Goal: Find contact information: Find contact information

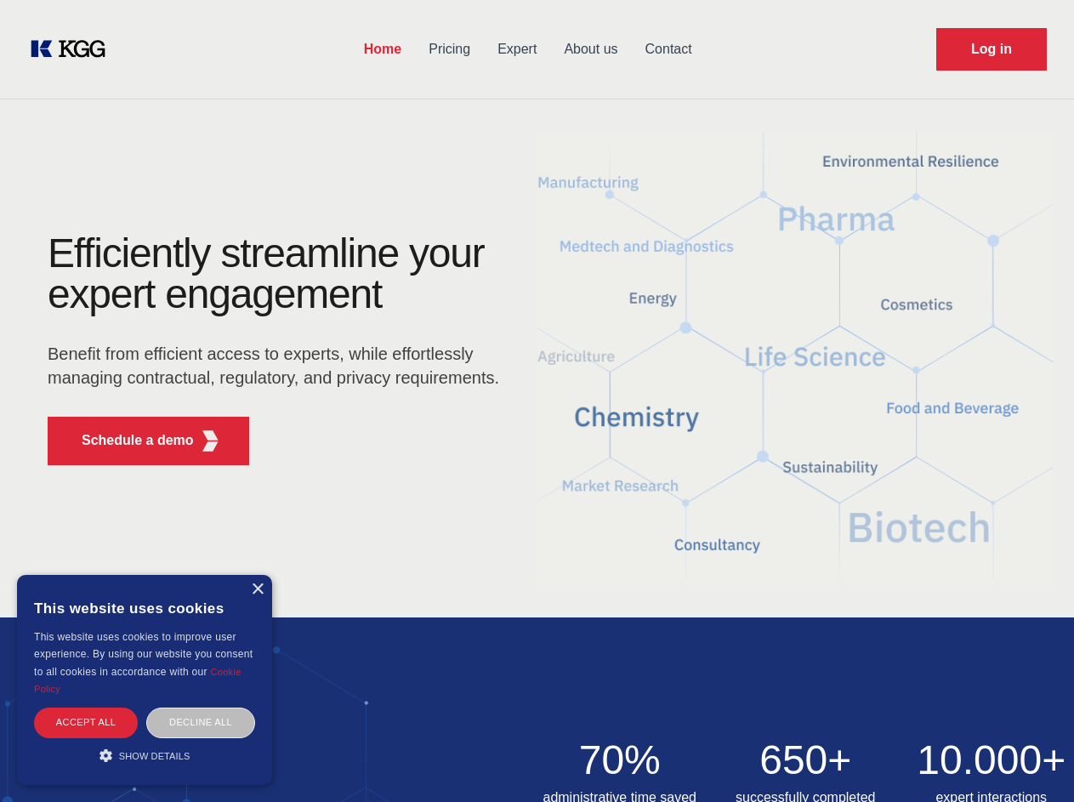
click at [536, 400] on div "Efficiently streamline your expert engagement Benefit from efficient access to …" at bounding box center [278, 356] width 517 height 246
click at [128, 440] on p "Schedule a demo" at bounding box center [138, 440] width 112 height 20
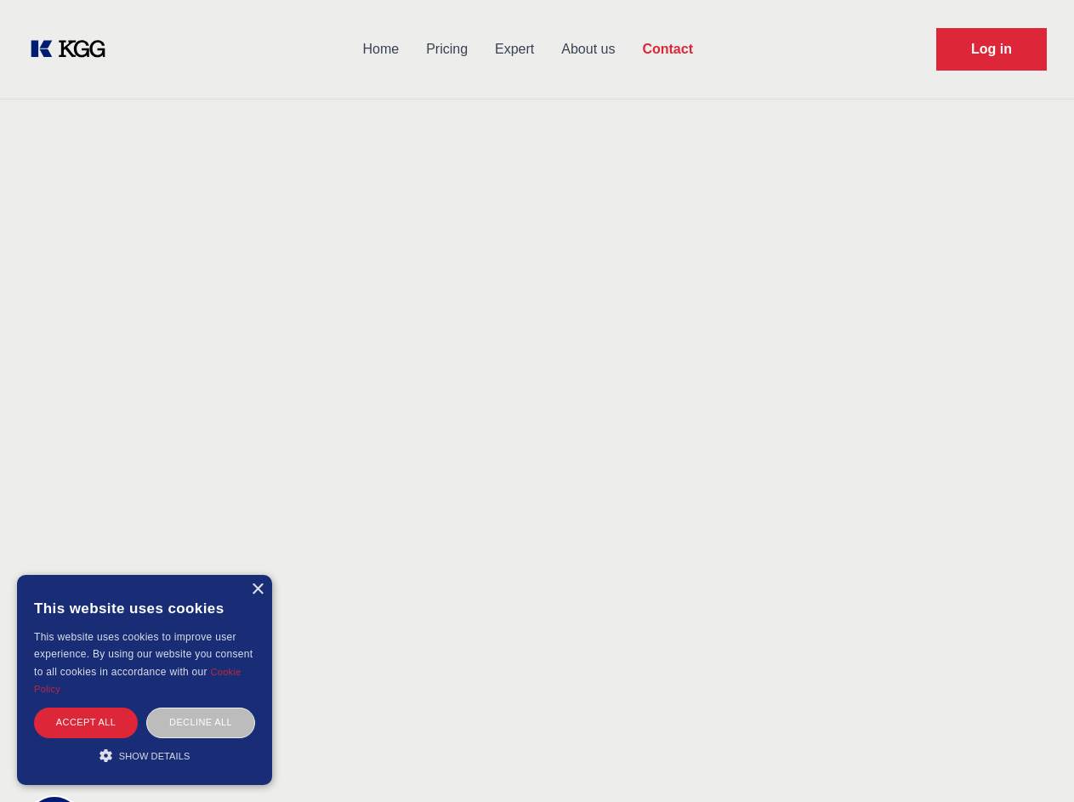
click at [257, 589] on div "× This website uses cookies This website uses cookies to improve user experienc…" at bounding box center [144, 680] width 255 height 210
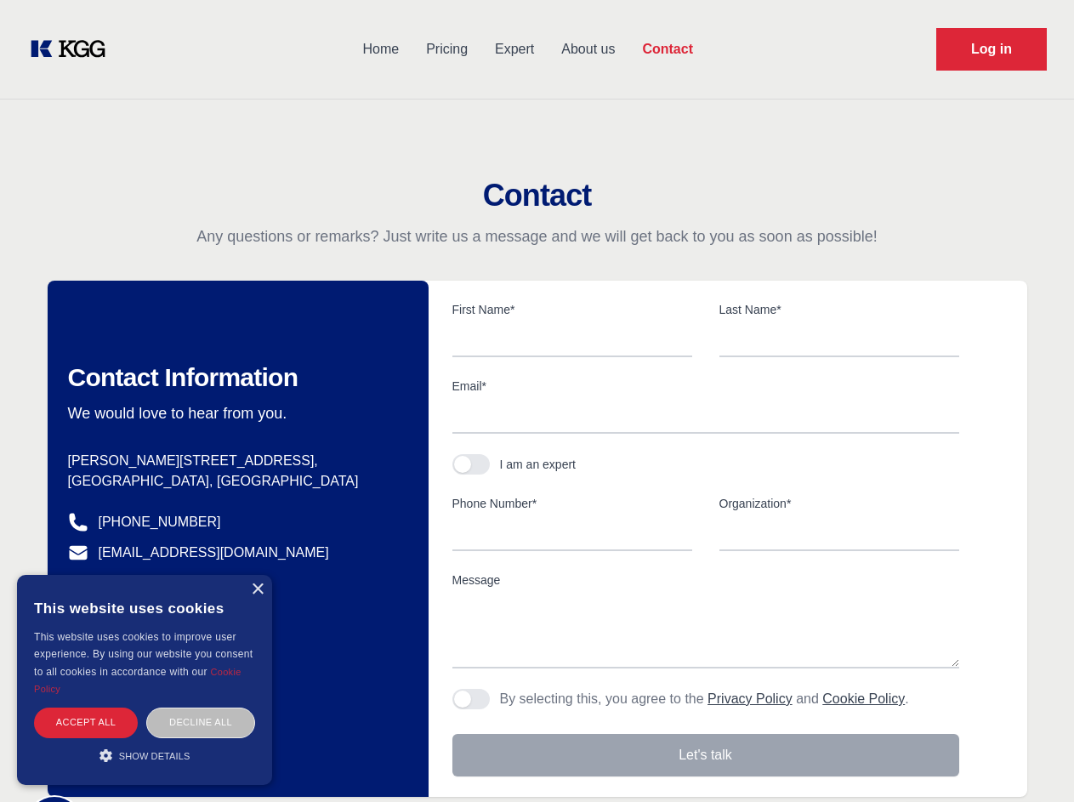
click at [86, 722] on div "Accept all" at bounding box center [86, 722] width 104 height 30
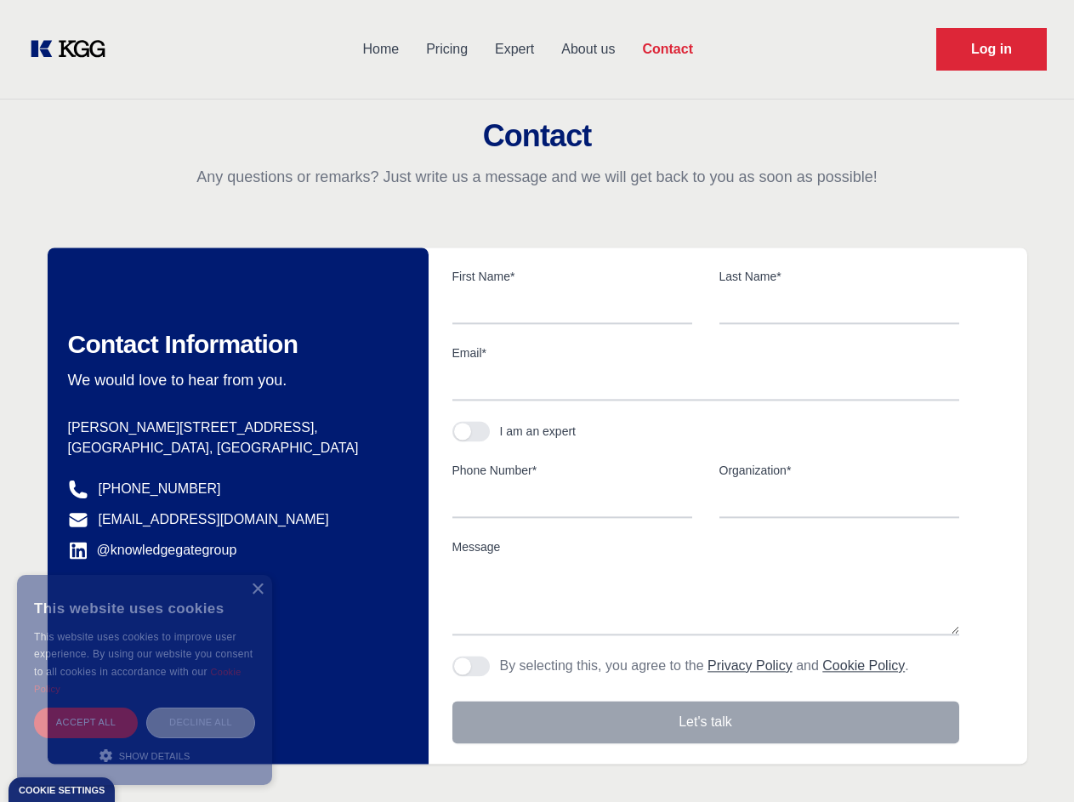
click at [201, 722] on div "Decline all" at bounding box center [200, 722] width 109 height 30
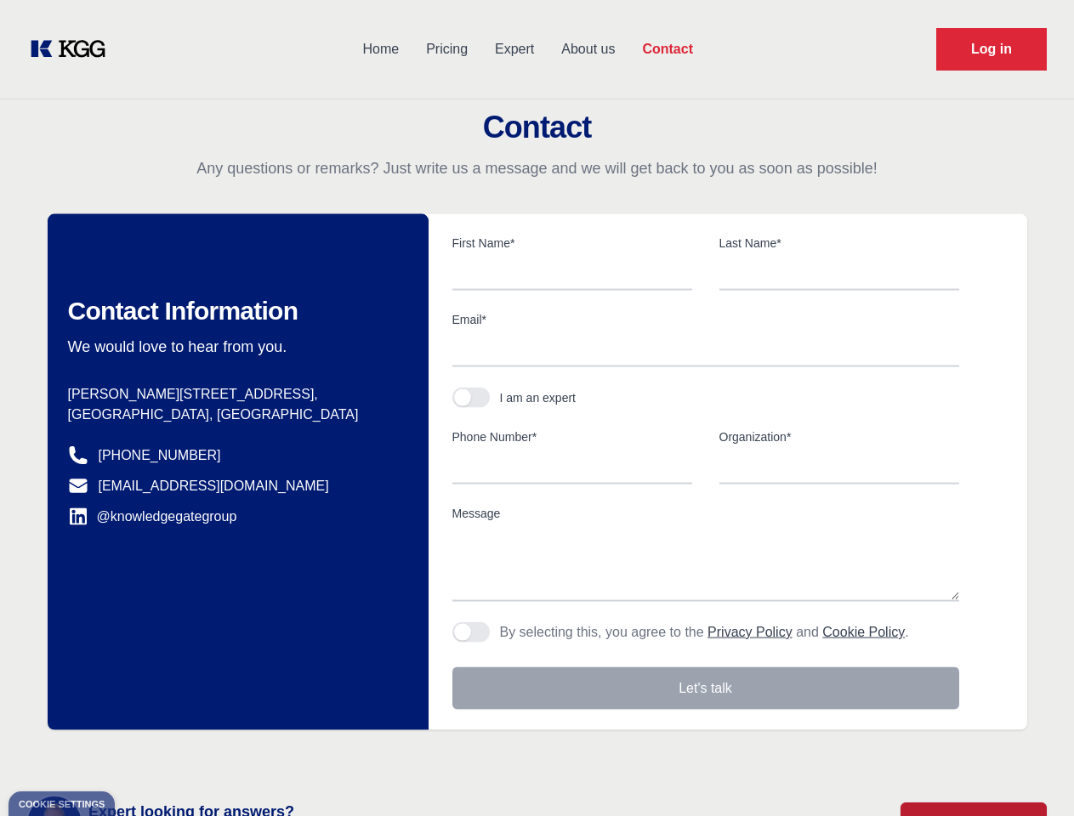
click at [145, 755] on main "Contact Any questions or remarks? Just write us a message and we will get back …" at bounding box center [537, 442] width 1074 height 885
